Goal: Check status

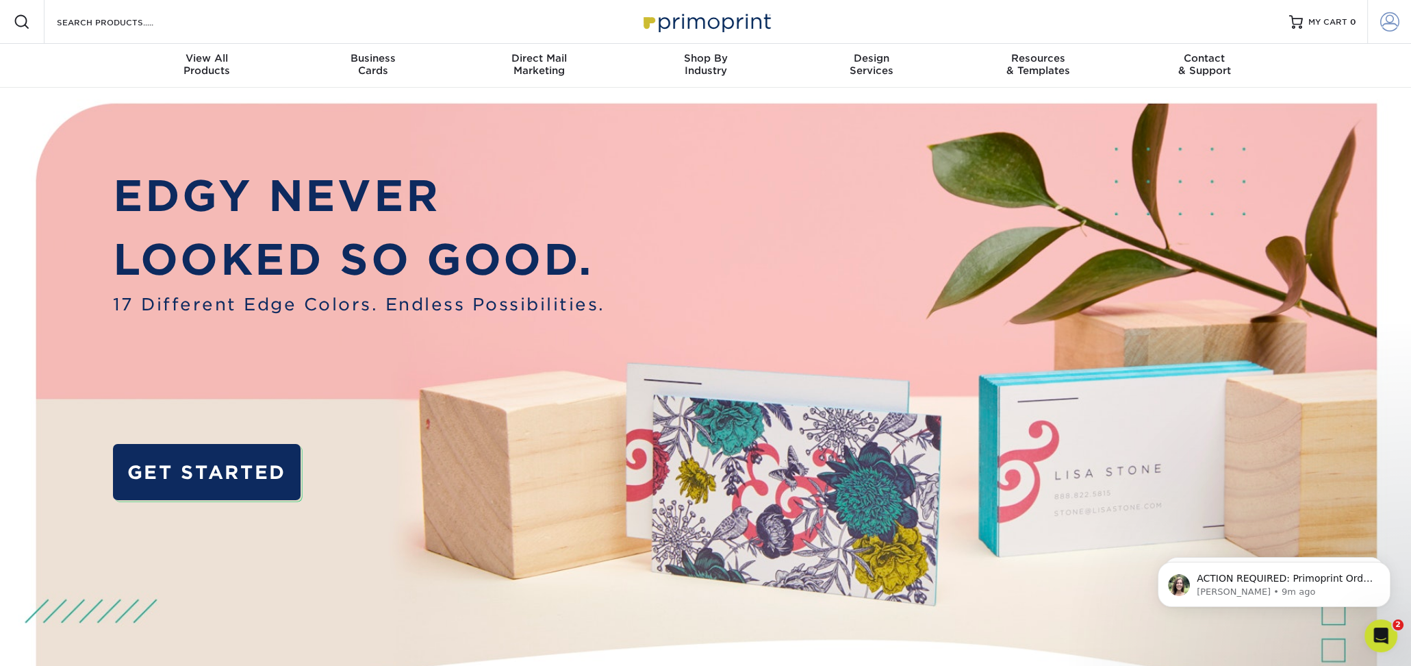
click at [1399, 25] on link "Account" at bounding box center [1390, 22] width 44 height 44
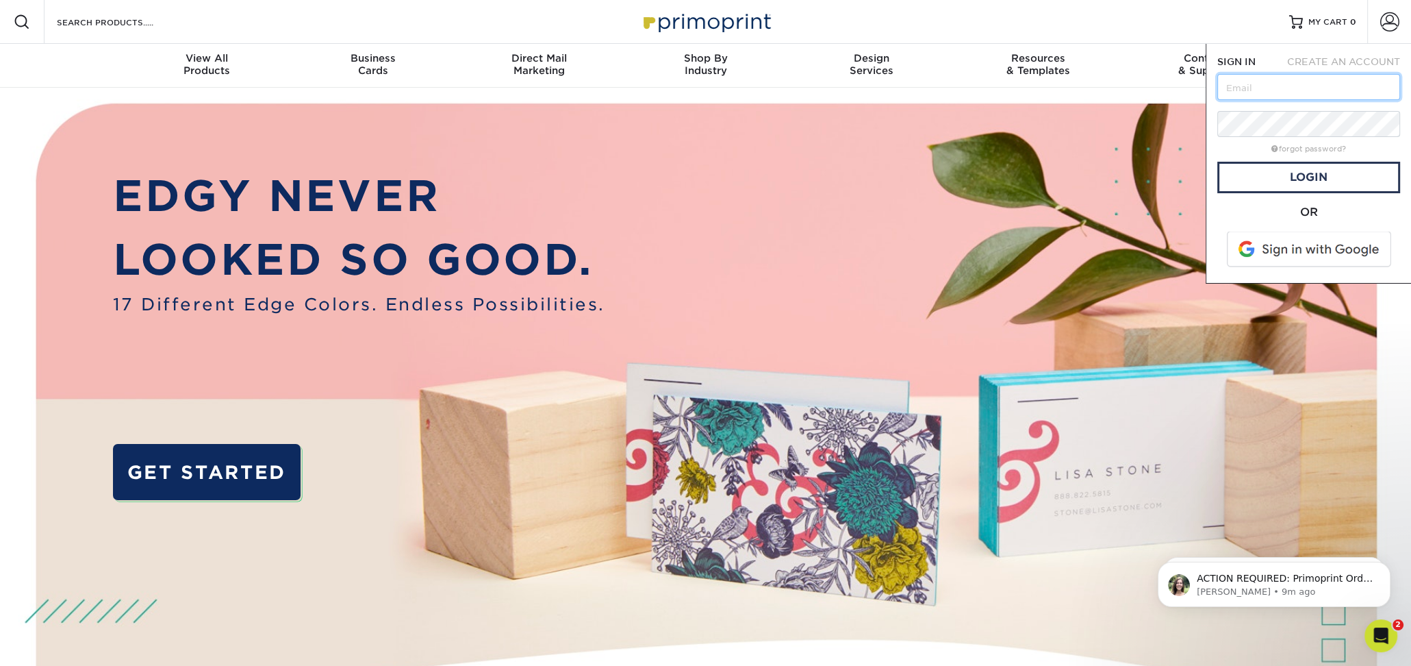
click at [1312, 90] on input "text" at bounding box center [1309, 87] width 183 height 26
click at [1294, 253] on span at bounding box center [1310, 249] width 175 height 36
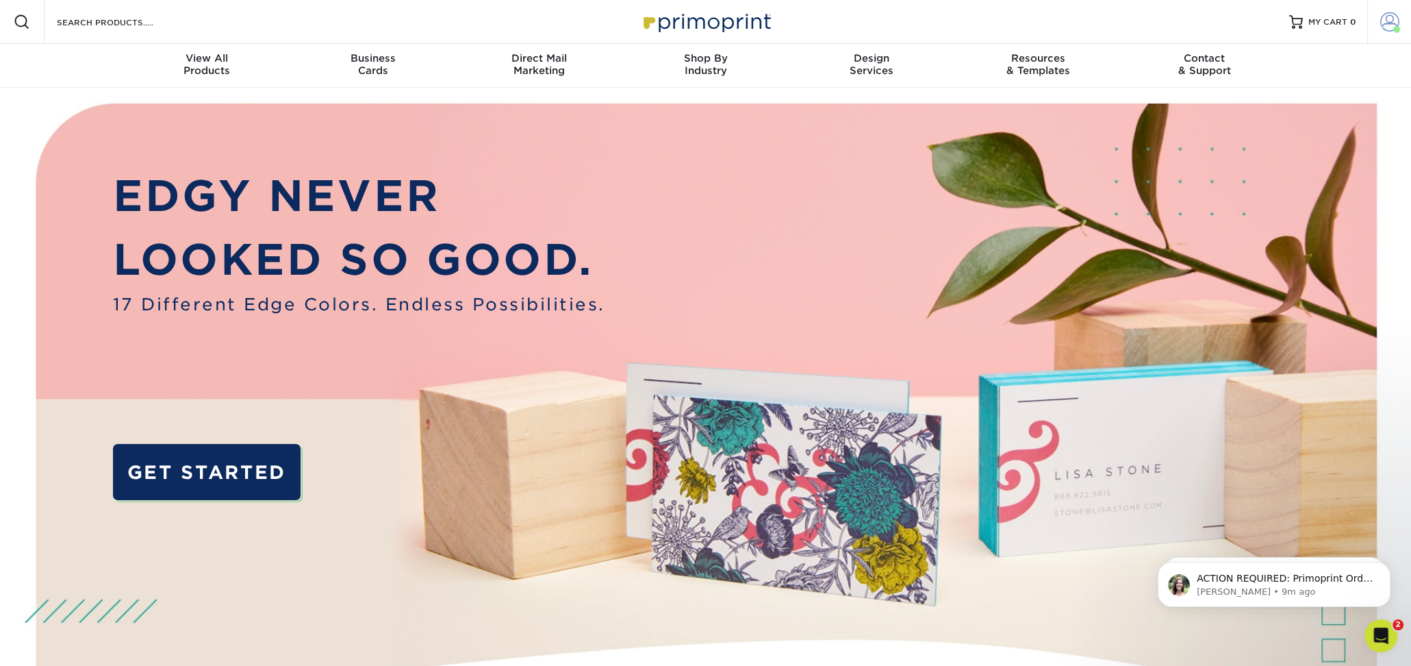
click at [1389, 28] on span at bounding box center [1390, 21] width 19 height 19
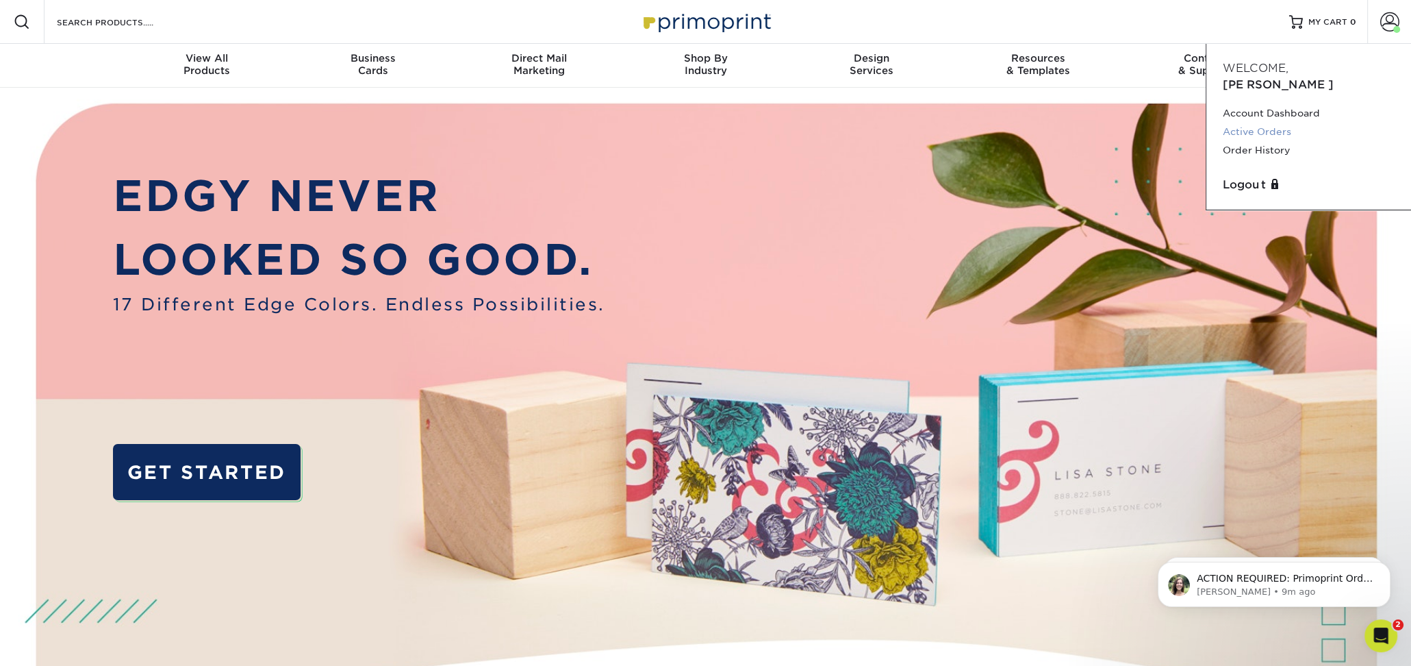
click at [1268, 123] on link "Active Orders" at bounding box center [1309, 132] width 172 height 18
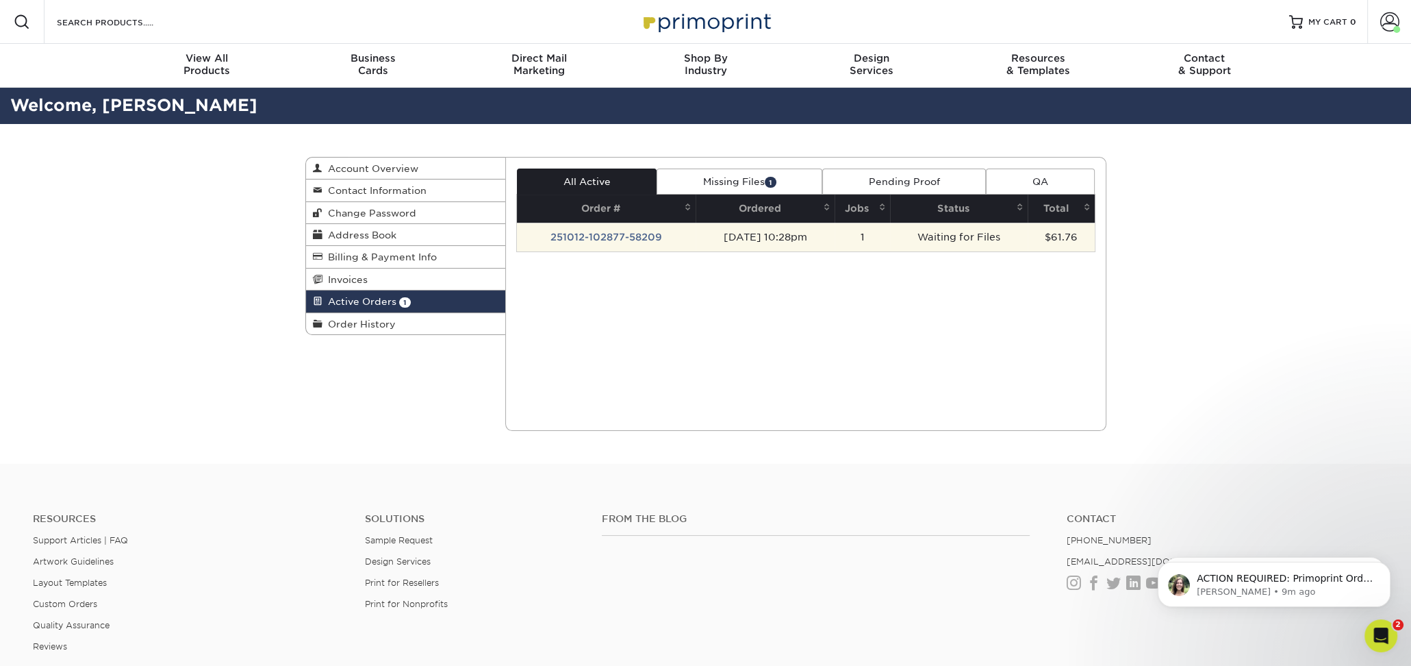
click at [677, 233] on td "251012-102877-58209" at bounding box center [606, 237] width 179 height 29
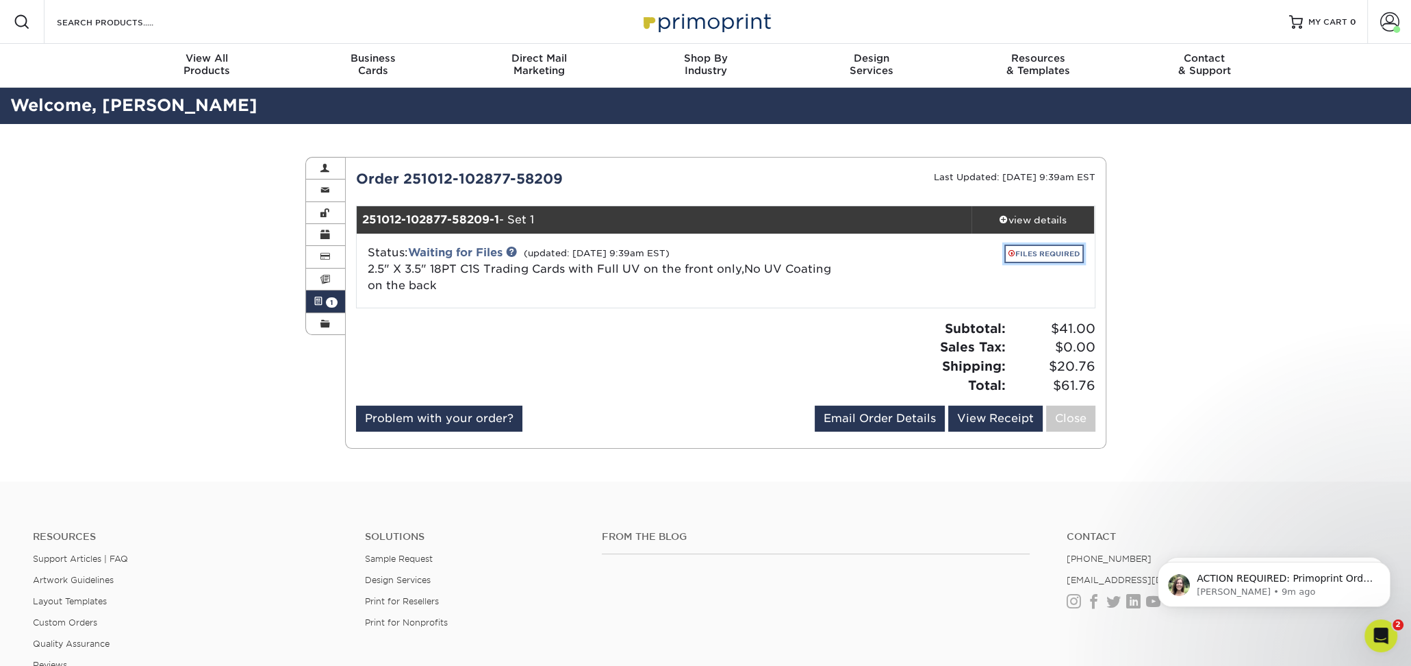
click at [1025, 255] on link "FILES REQUIRED" at bounding box center [1044, 253] width 79 height 18
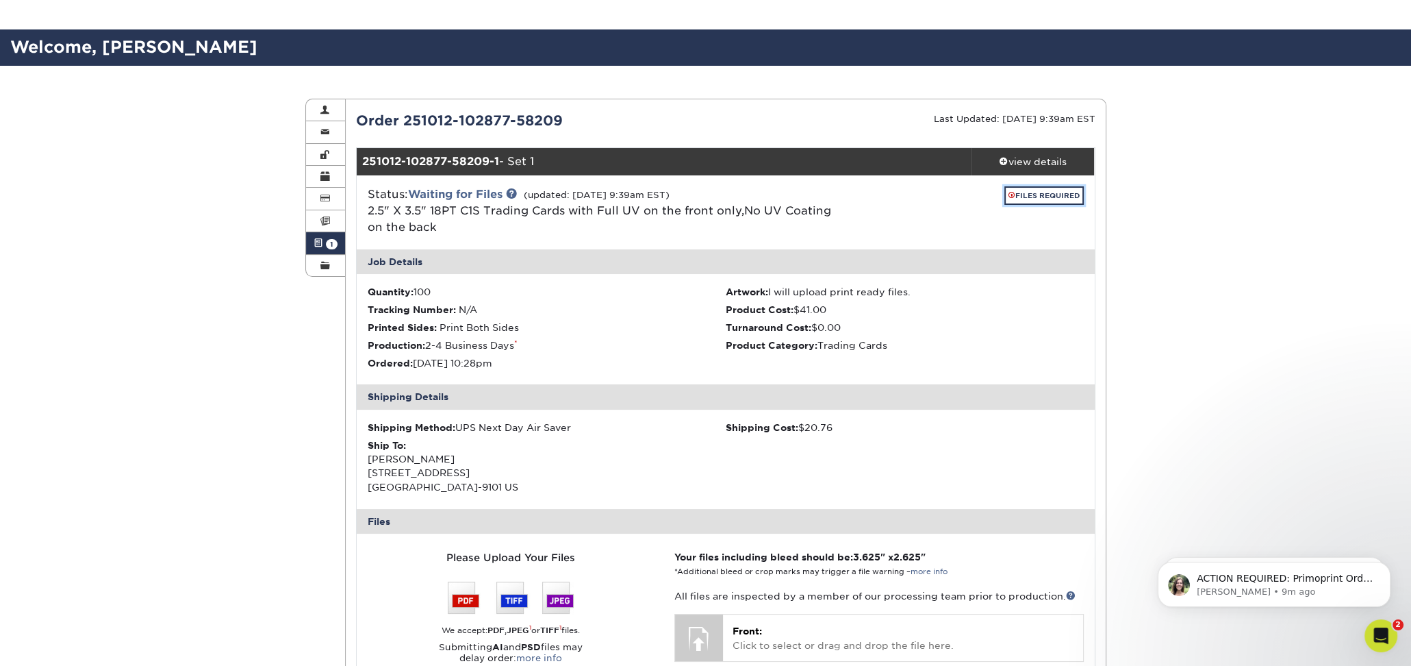
scroll to position [274, 0]
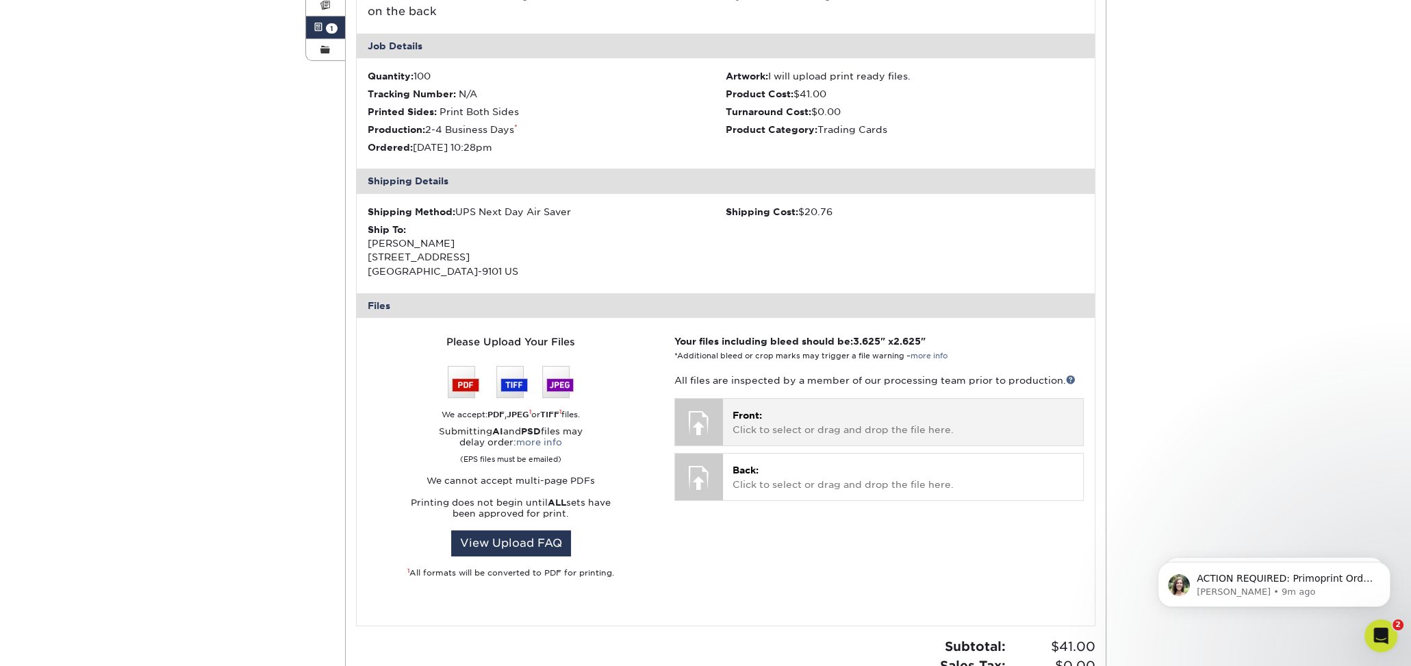
click at [734, 415] on span "Front:" at bounding box center [747, 415] width 29 height 11
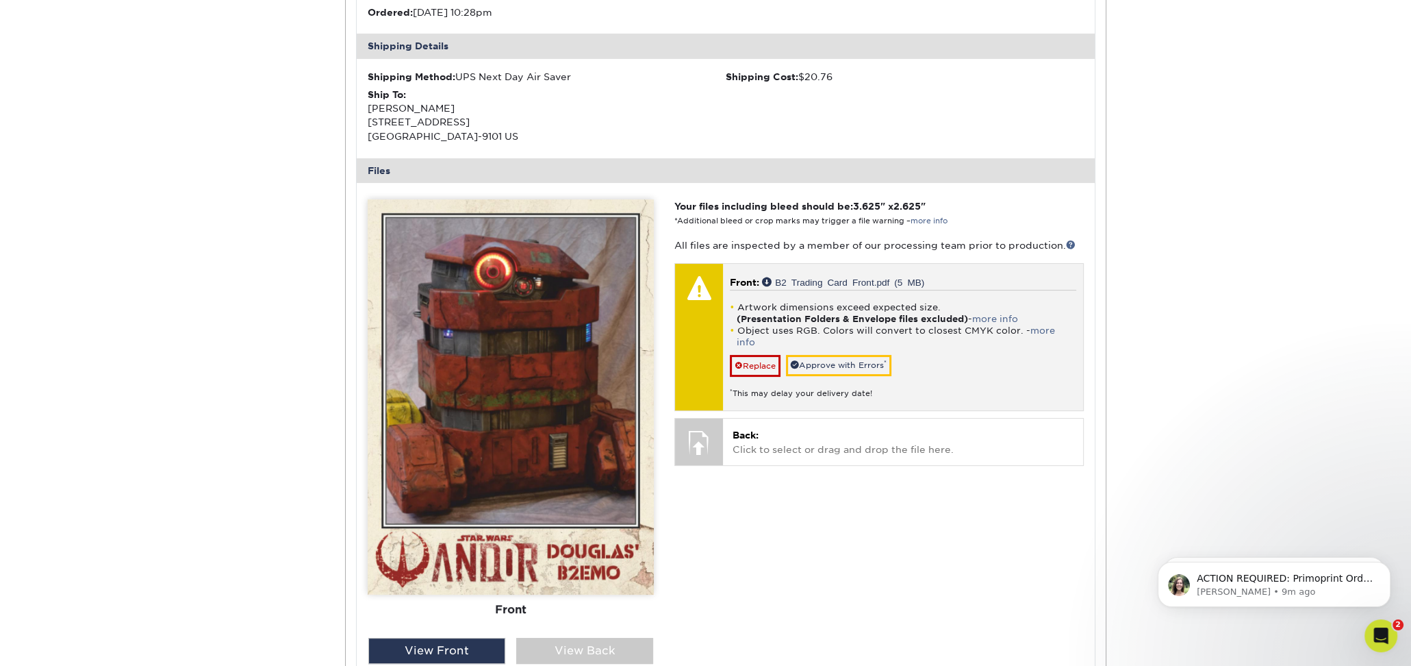
scroll to position [411, 0]
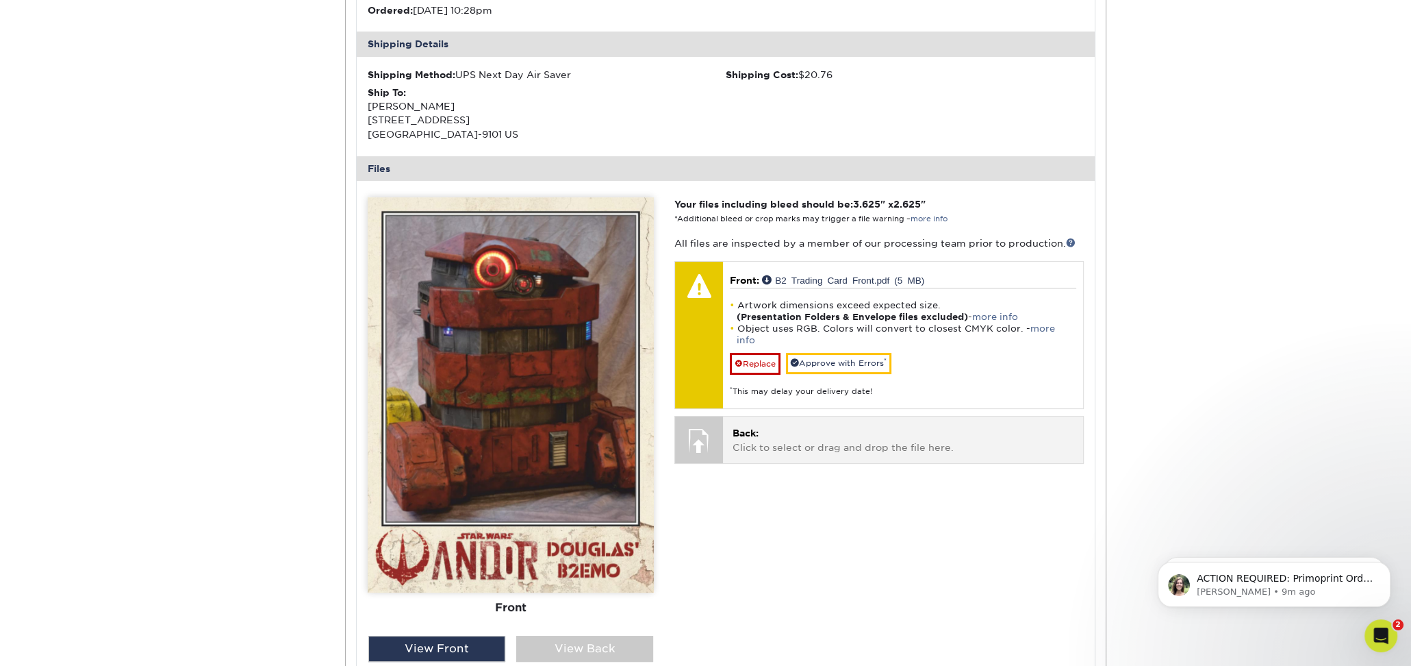
click at [860, 434] on p "Back: Click to select or drag and drop the file here." at bounding box center [903, 440] width 340 height 28
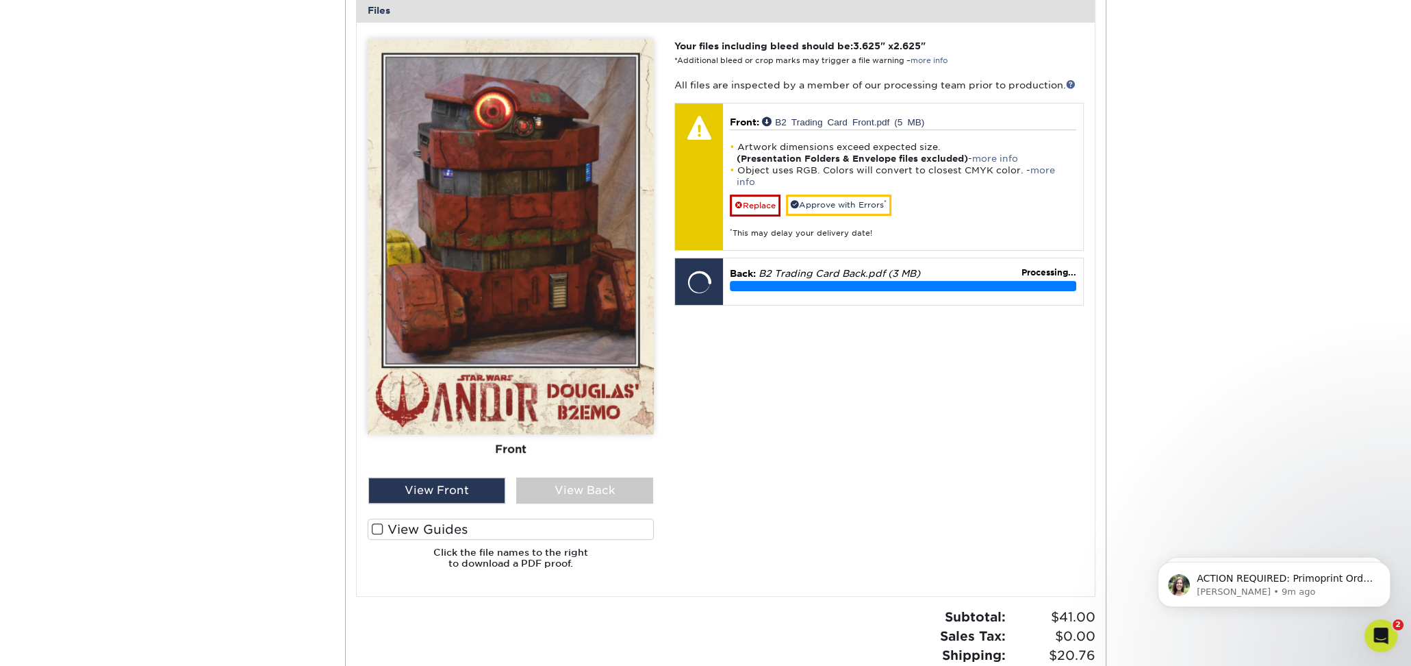
scroll to position [616, 0]
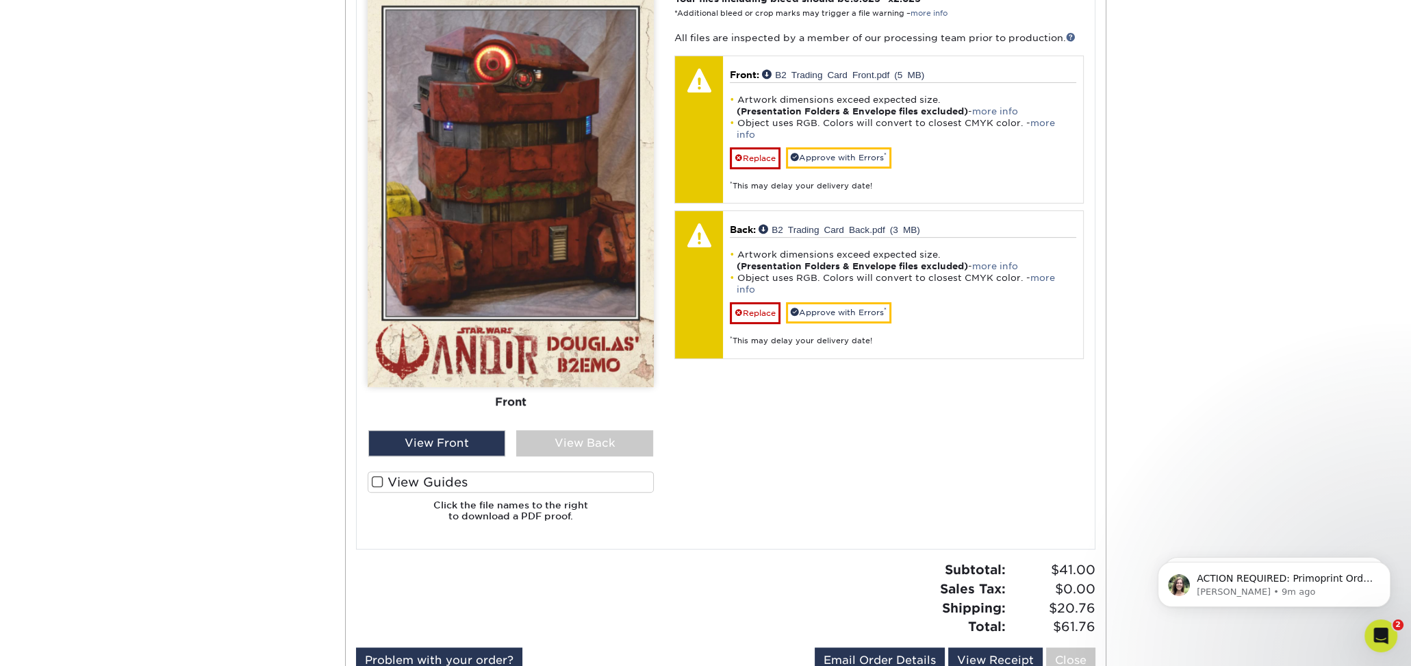
click at [391, 483] on label "View Guides" at bounding box center [511, 481] width 286 height 21
click at [0, 0] on input "View Guides" at bounding box center [0, 0] width 0 height 0
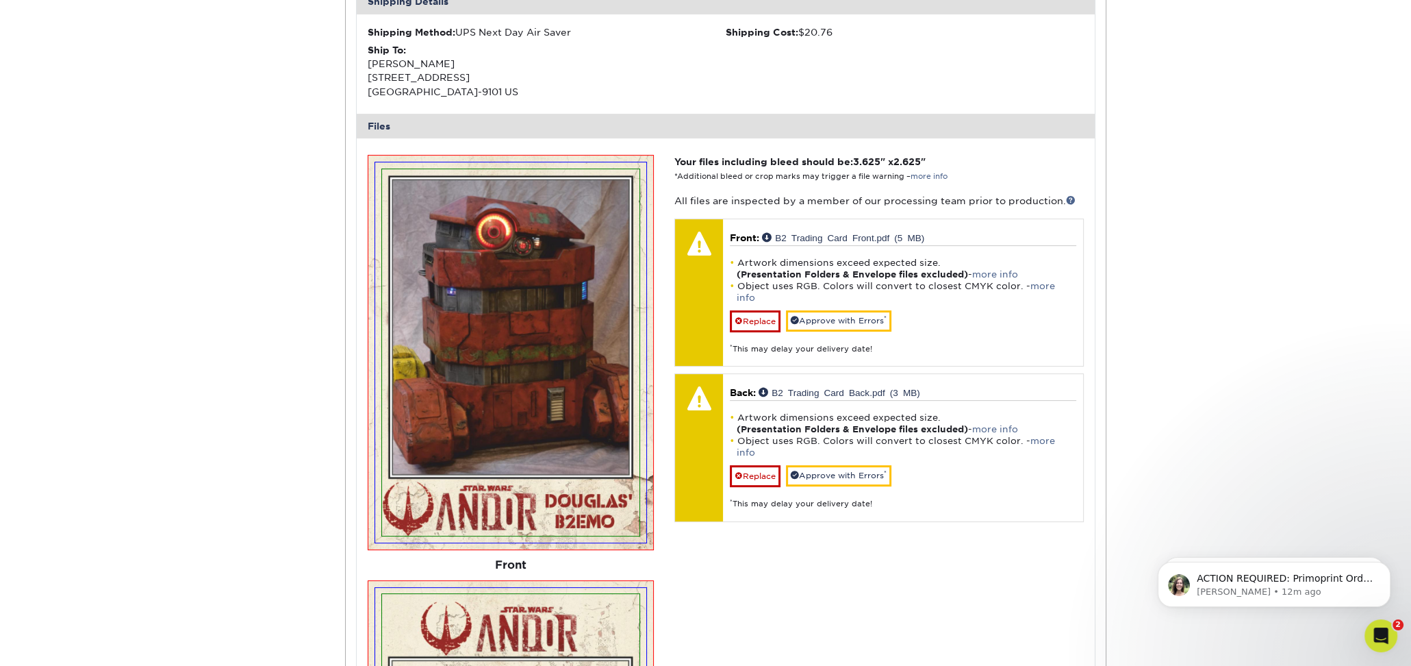
scroll to position [413, 0]
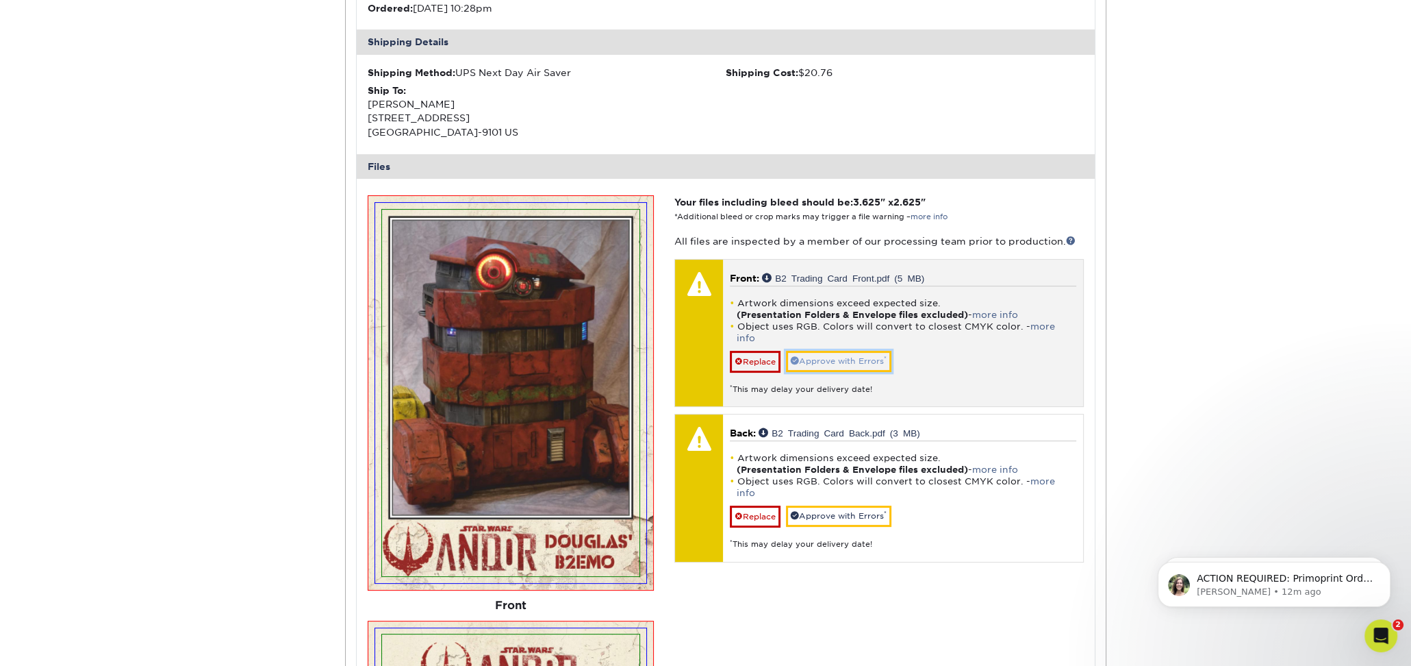
click at [872, 351] on link "Approve with Errors *" at bounding box center [838, 361] width 105 height 21
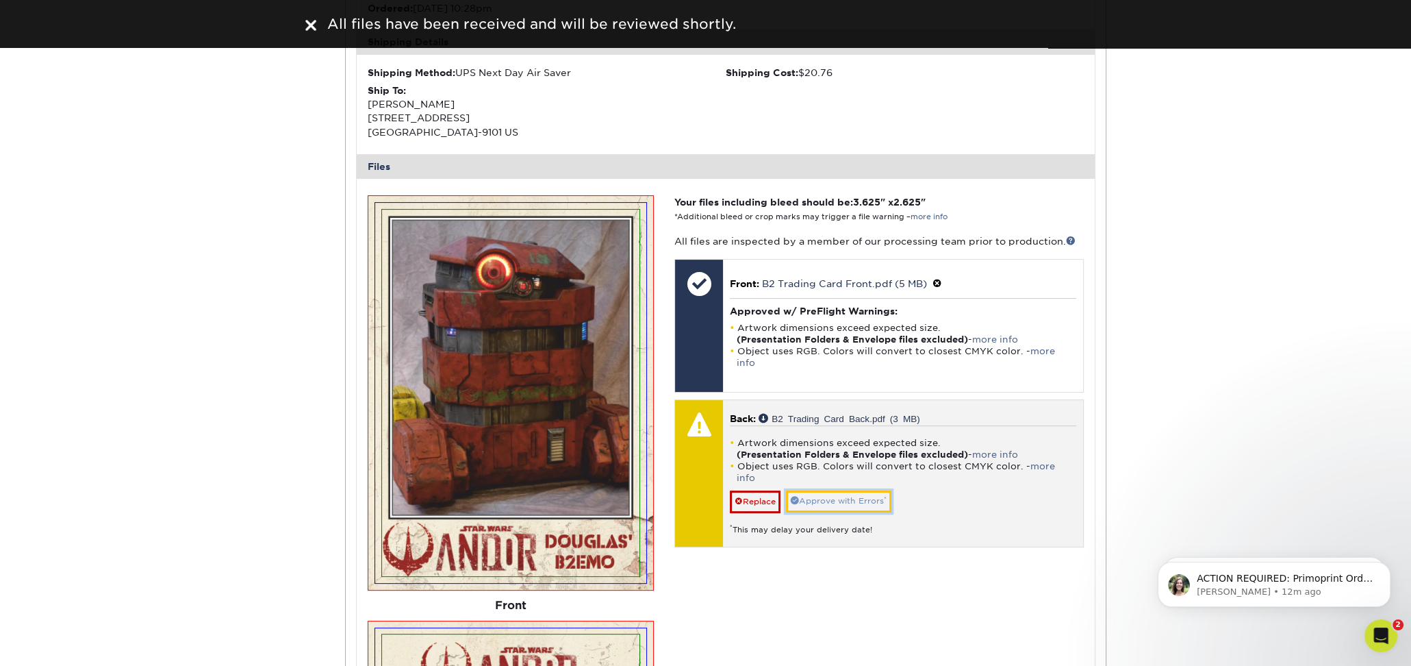
click at [852, 490] on link "Approve with Errors *" at bounding box center [838, 500] width 105 height 21
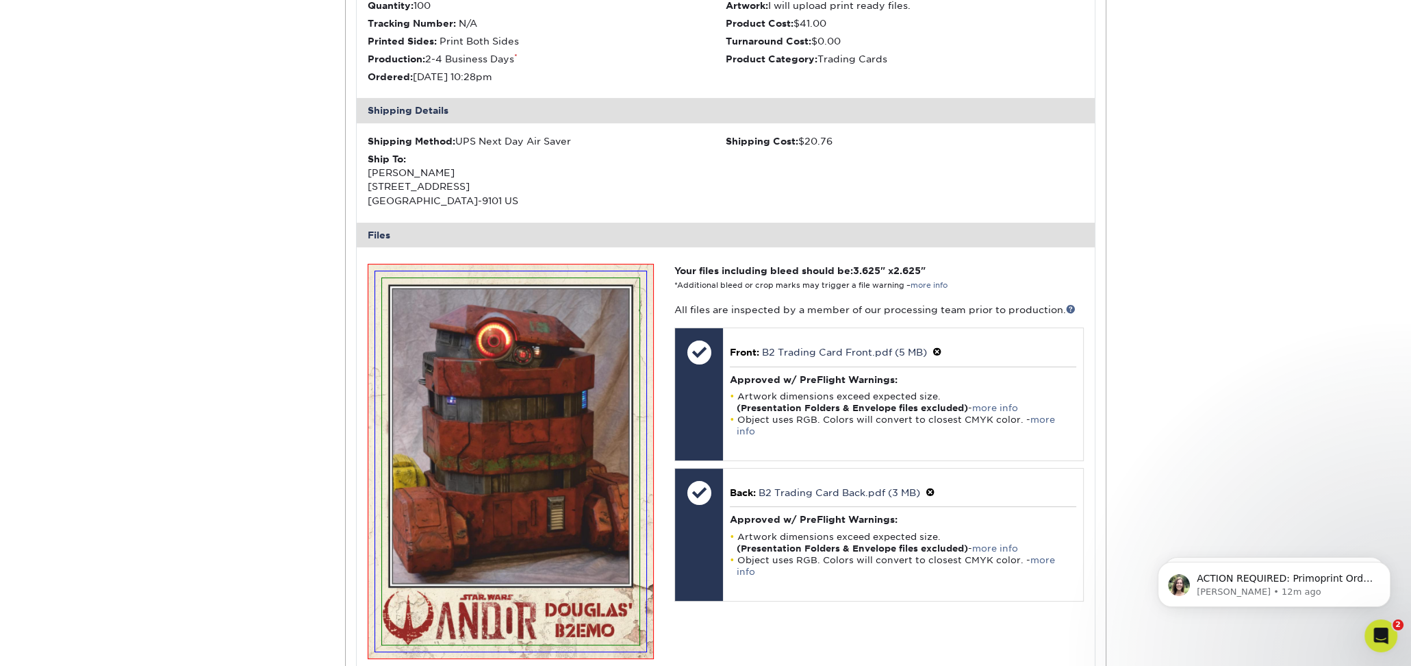
scroll to position [2, 0]
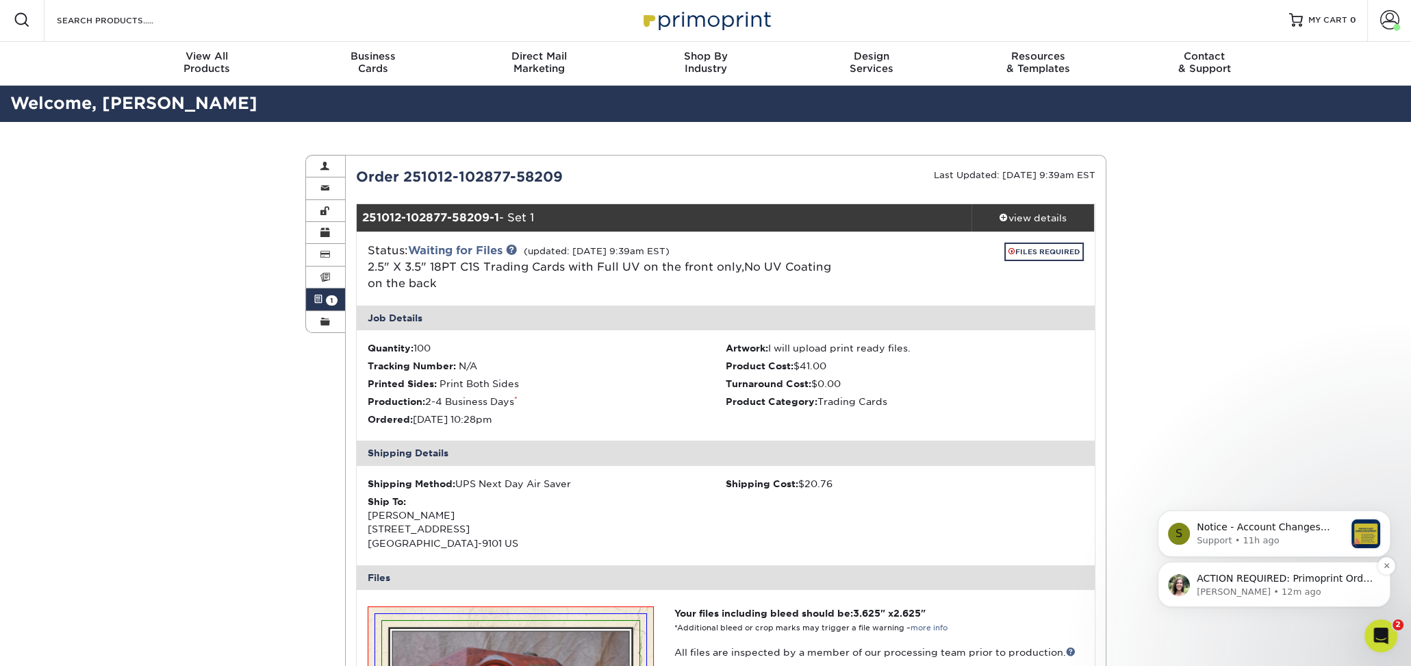
click at [1285, 588] on p "[PERSON_NAME] • 12m ago" at bounding box center [1285, 592] width 177 height 12
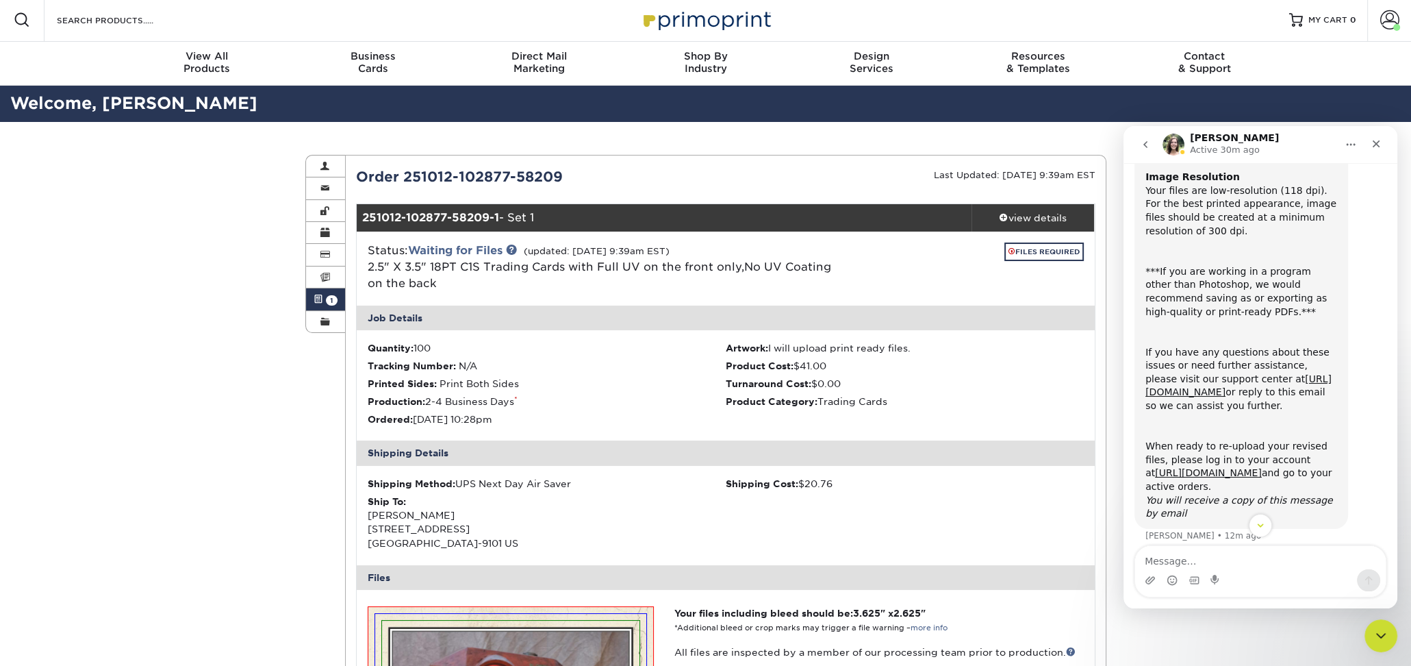
scroll to position [161, 0]
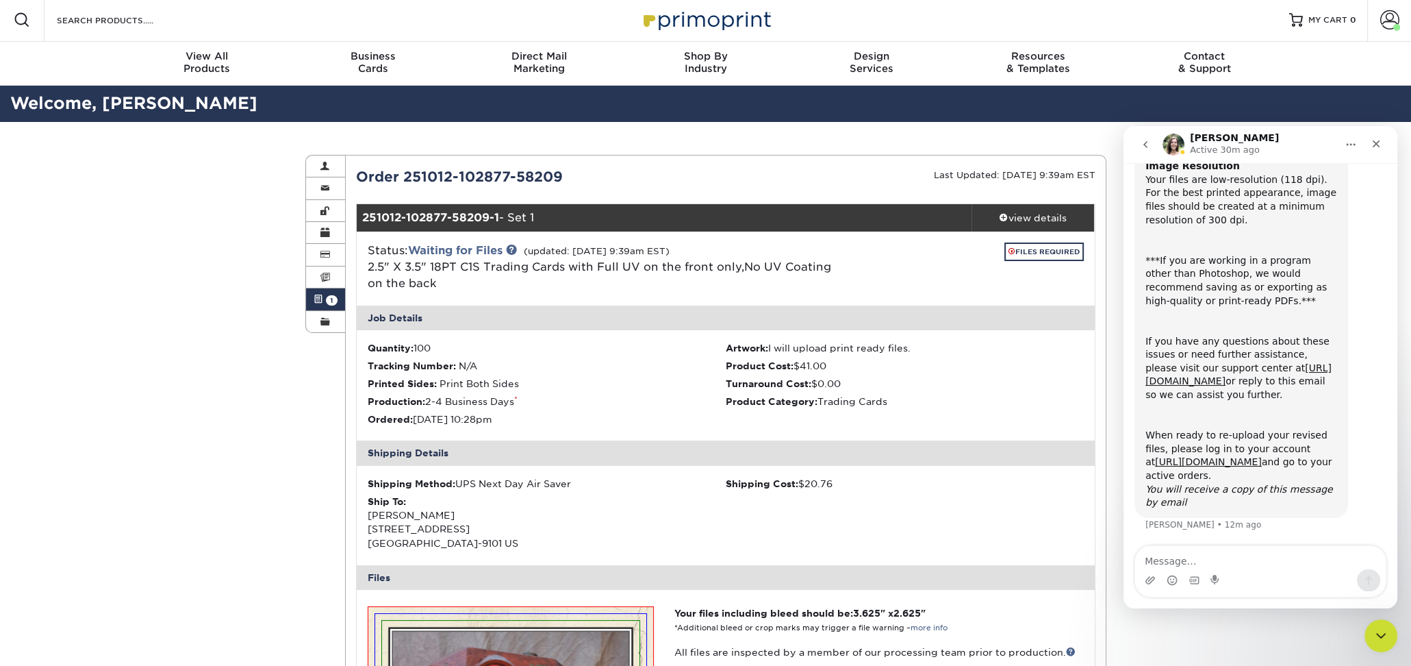
click at [1087, 418] on ul "Quantity: 100 Artwork: I will upload print ready files. Tracking Number: N/A Pr…" at bounding box center [726, 385] width 738 height 110
click at [1377, 147] on icon "Close" at bounding box center [1376, 143] width 11 height 11
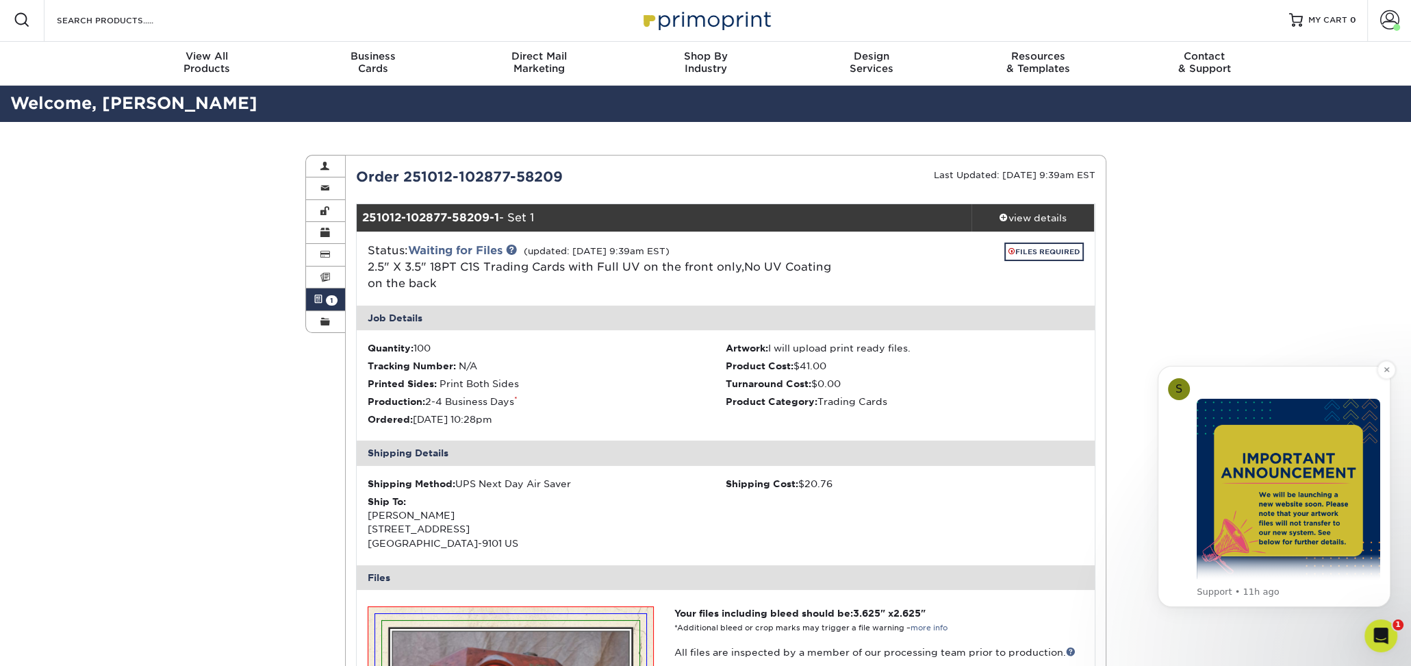
scroll to position [68, 0]
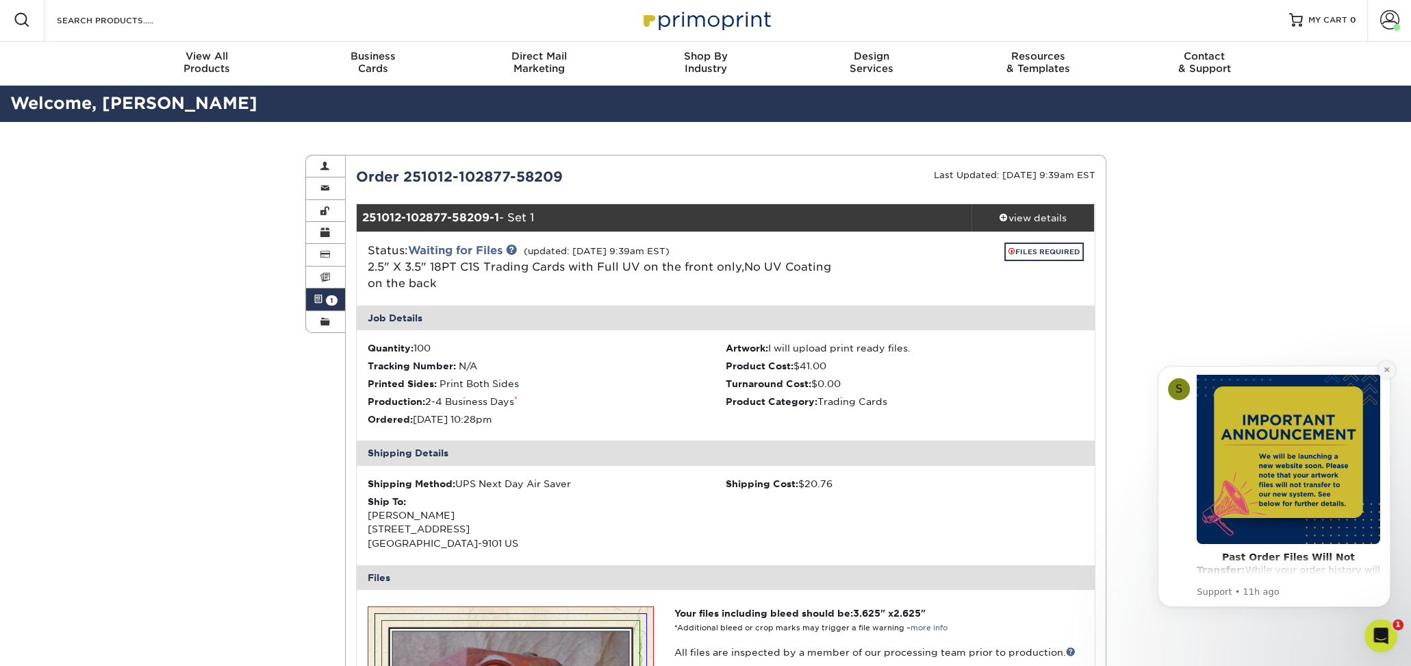
click at [1391, 365] on button "Dismiss notification" at bounding box center [1387, 370] width 18 height 18
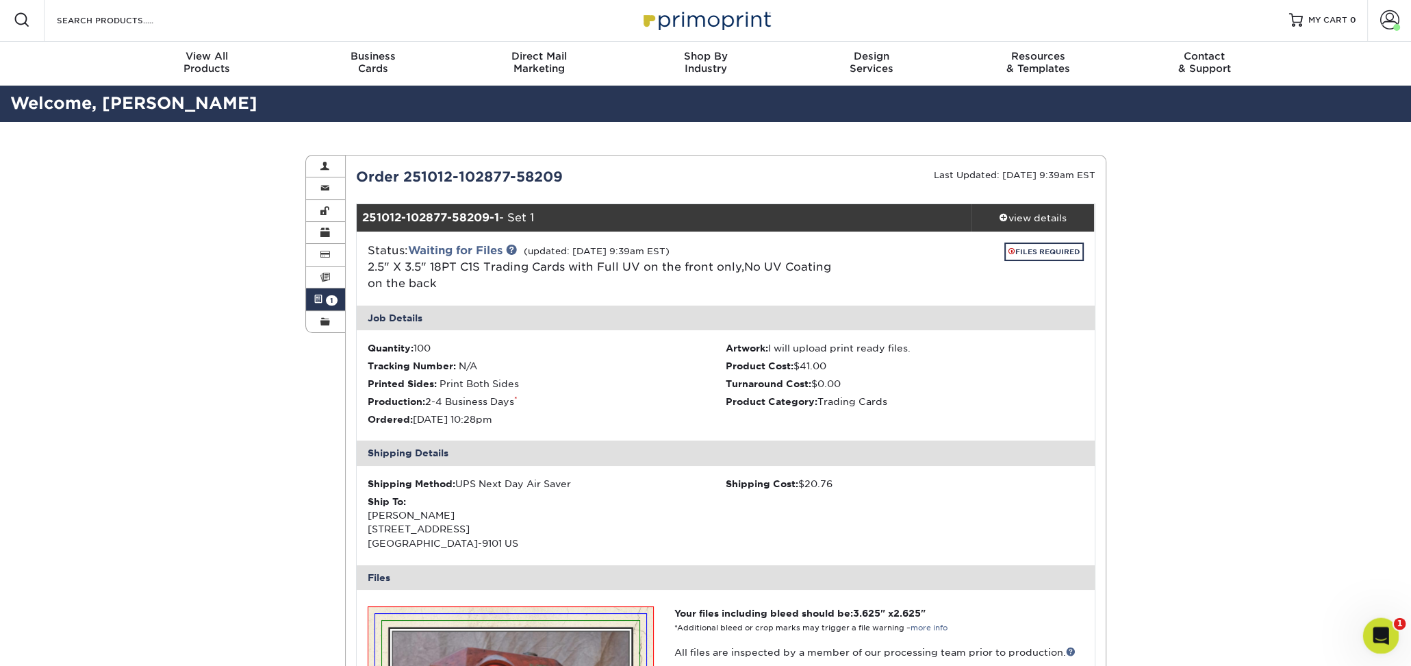
click at [1376, 629] on icon "Open Intercom Messenger" at bounding box center [1379, 633] width 23 height 23
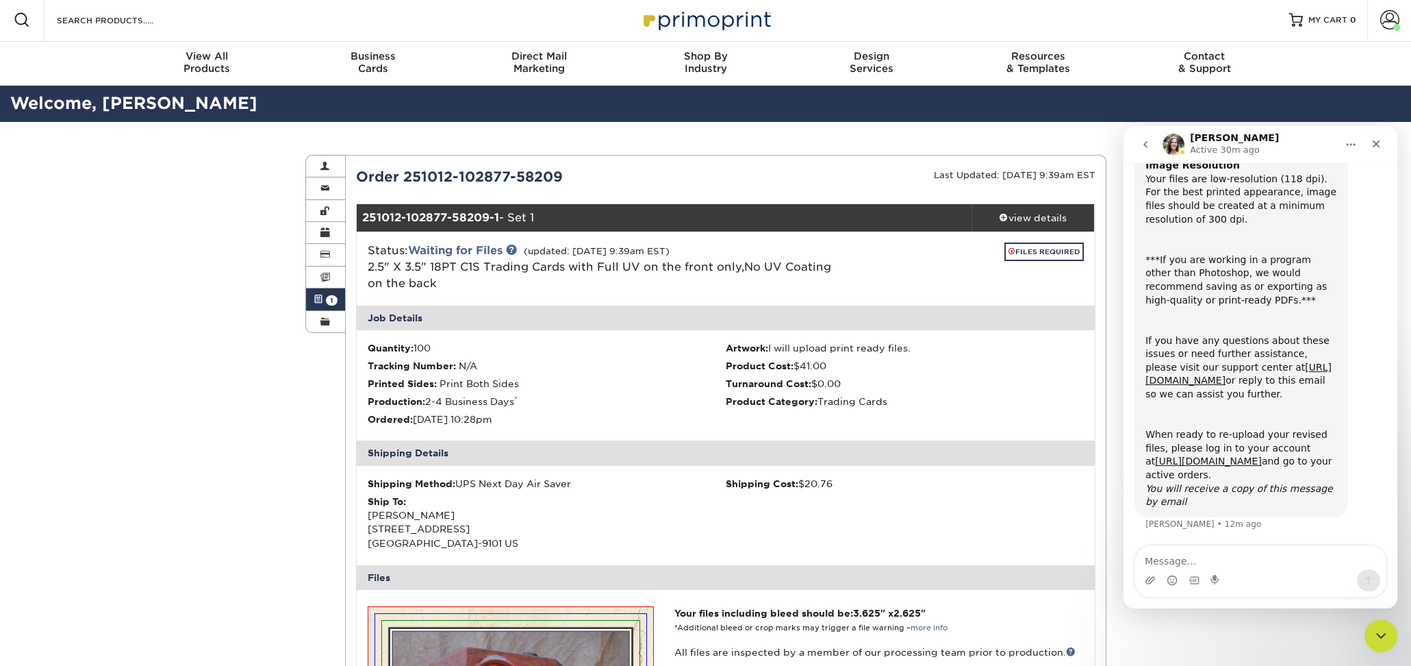
scroll to position [161, 0]
drag, startPoint x: 1376, startPoint y: 139, endPoint x: 2348, endPoint y: 386, distance: 1002.5
click at [1376, 139] on icon "Close" at bounding box center [1376, 143] width 11 height 11
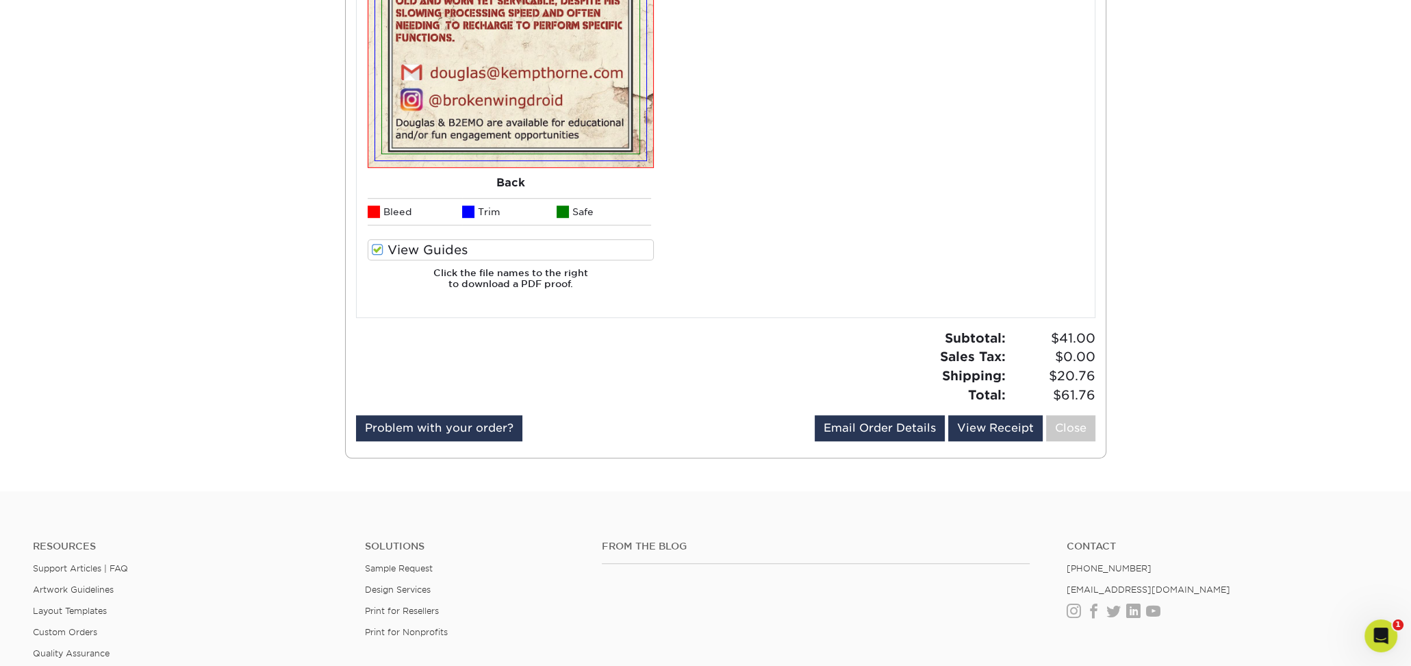
scroll to position [1303, 0]
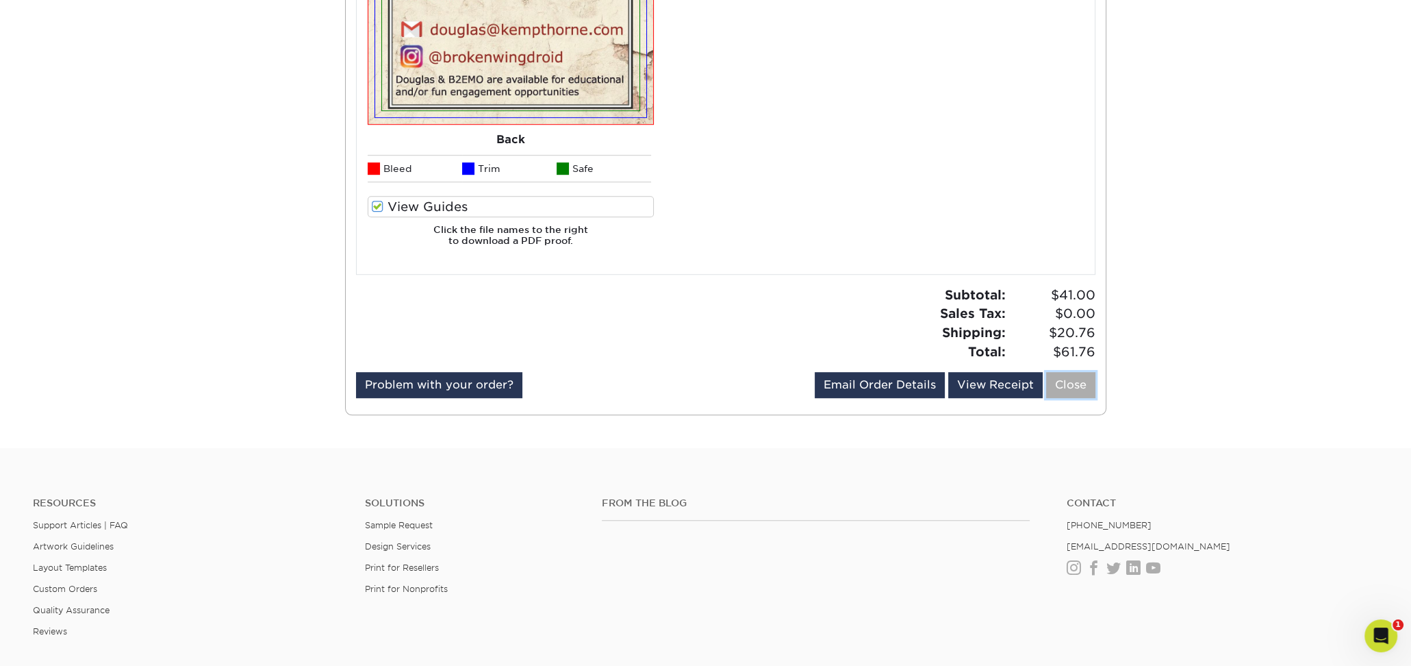
click at [1080, 380] on link "Close" at bounding box center [1070, 385] width 49 height 26
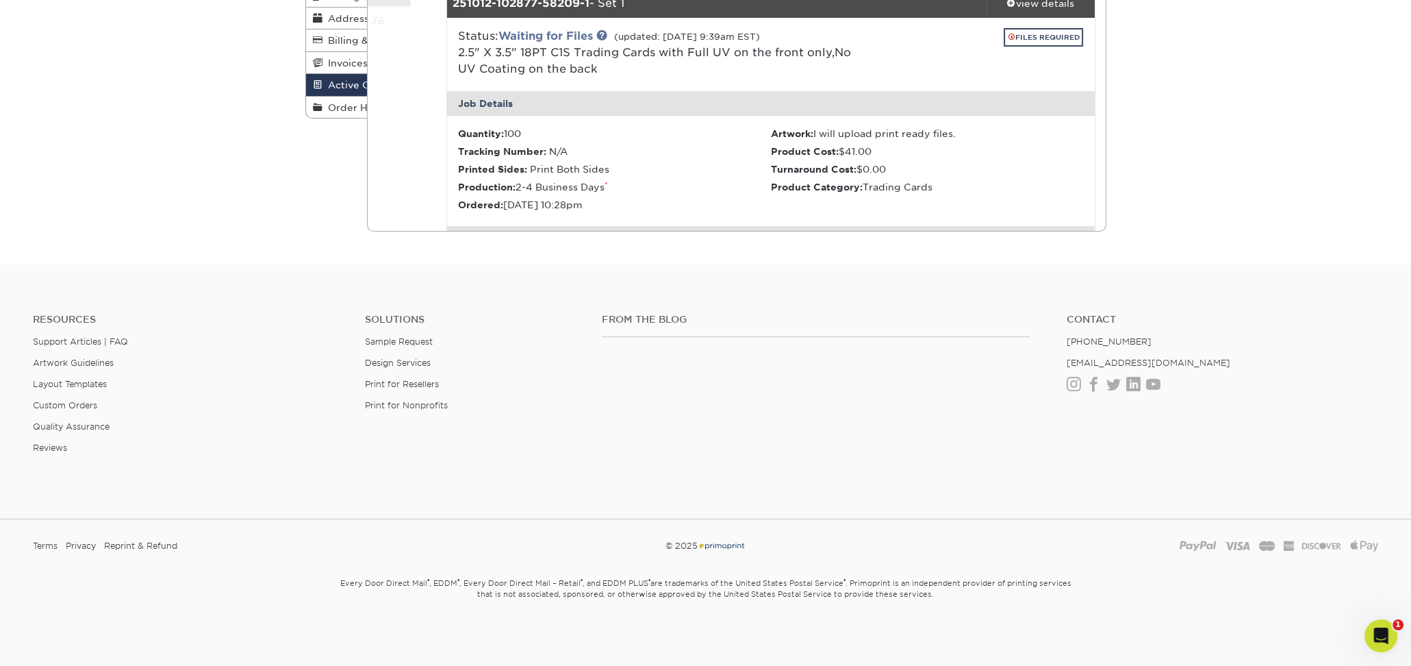
scroll to position [0, 0]
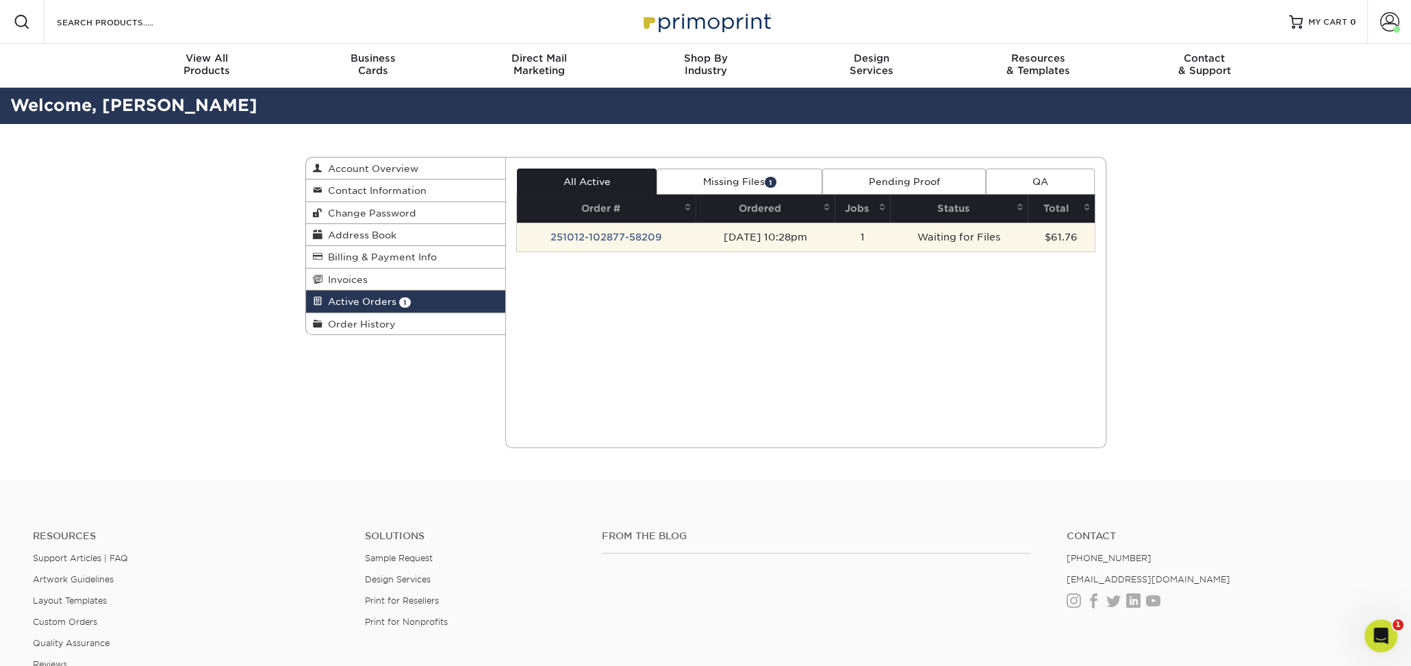
click at [956, 242] on td "Waiting for Files" at bounding box center [959, 237] width 138 height 29
